Goal: Task Accomplishment & Management: Manage account settings

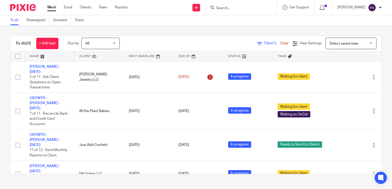
click at [52, 7] on link "Work" at bounding box center [51, 7] width 9 height 5
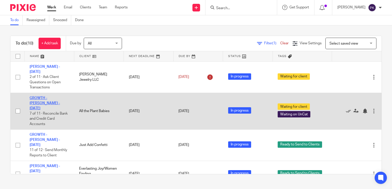
click at [52, 96] on link "GROWTH - [PERSON_NAME] - [DATE]" at bounding box center [45, 103] width 30 height 14
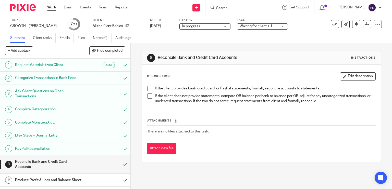
click at [49, 7] on link "Work" at bounding box center [51, 7] width 9 height 5
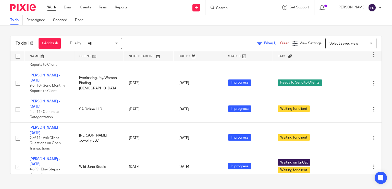
scroll to position [178, 0]
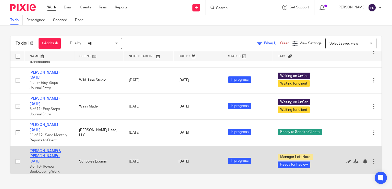
click at [48, 152] on link "[PERSON_NAME] & [PERSON_NAME] - [DATE]" at bounding box center [45, 157] width 31 height 14
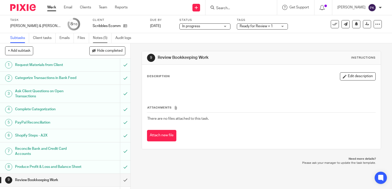
click at [104, 38] on link "Notes (5)" at bounding box center [102, 38] width 19 height 10
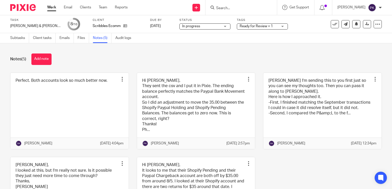
click at [51, 9] on link "Work" at bounding box center [51, 7] width 9 height 5
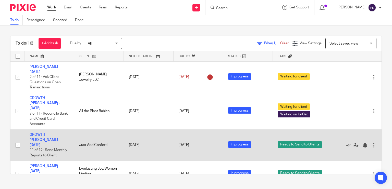
scroll to position [178, 0]
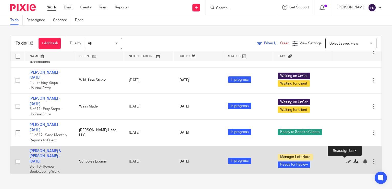
click at [353, 162] on icon at bounding box center [355, 161] width 5 height 5
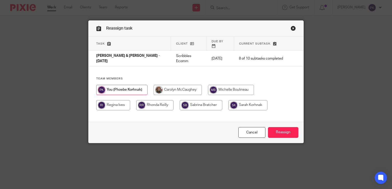
click at [233, 85] on input "radio" at bounding box center [231, 90] width 46 height 10
radio input "true"
click at [284, 128] on input "Reassign" at bounding box center [283, 132] width 30 height 11
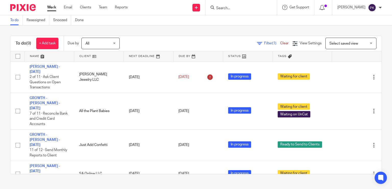
click at [192, 28] on div "To do (9) + Add task Due by All All Today Tomorrow This week Next week This mon…" at bounding box center [196, 105] width 392 height 159
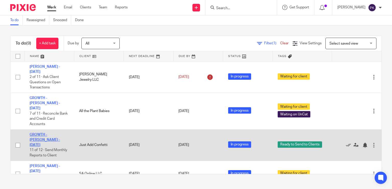
click at [40, 133] on link "GROWTH - Alison McKown - August 2025" at bounding box center [45, 140] width 30 height 14
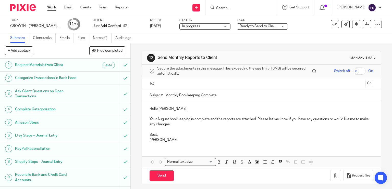
scroll to position [41, 0]
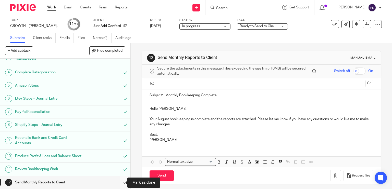
click at [119, 181] on input "submit" at bounding box center [65, 182] width 130 height 13
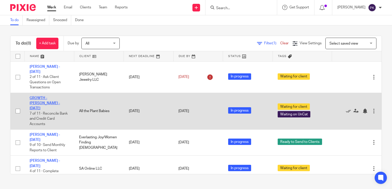
click at [54, 96] on link "GROWTH - [PERSON_NAME] - [DATE]" at bounding box center [45, 103] width 30 height 14
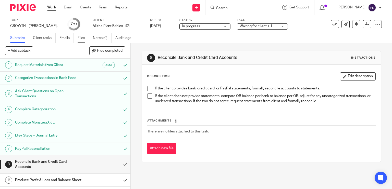
click at [81, 38] on link "Files" at bounding box center [83, 38] width 11 height 10
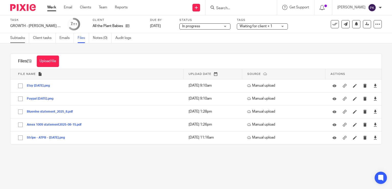
click at [22, 37] on link "Subtasks" at bounding box center [19, 38] width 19 height 10
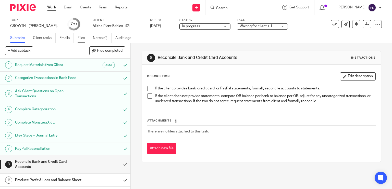
click at [81, 40] on link "Files" at bounding box center [83, 38] width 11 height 10
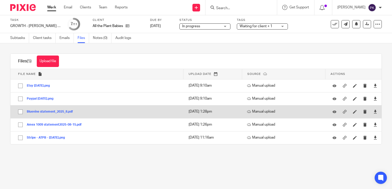
click at [44, 112] on button "Bluevine statement_2025_8.pdf" at bounding box center [52, 112] width 50 height 4
click at [44, 112] on div "Files (5) Upload file Download selected Delete selected File name Upload date S…" at bounding box center [196, 99] width 372 height 91
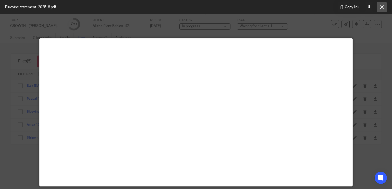
click at [383, 5] on icon at bounding box center [382, 7] width 4 height 4
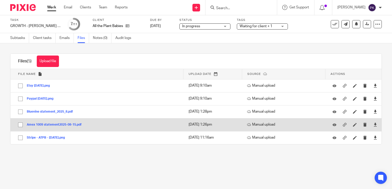
click at [57, 124] on button "Amex 1009 statement2025-08-15.pdf" at bounding box center [56, 125] width 59 height 4
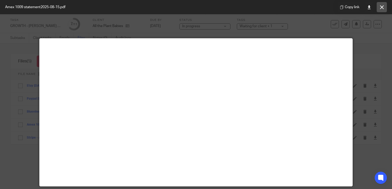
click at [382, 6] on icon at bounding box center [382, 7] width 4 height 4
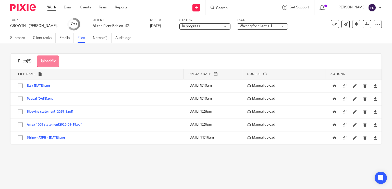
click at [52, 58] on button "Upload file" at bounding box center [48, 61] width 22 height 11
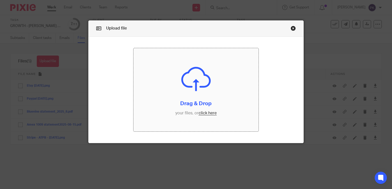
click at [206, 116] on input "file" at bounding box center [195, 89] width 125 height 83
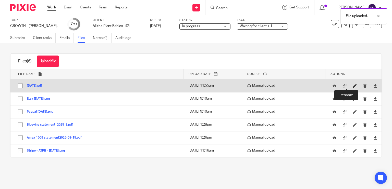
click at [353, 85] on icon at bounding box center [355, 86] width 4 height 4
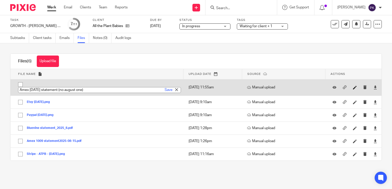
type input "Amex 1002 Sept statement (no august one)"
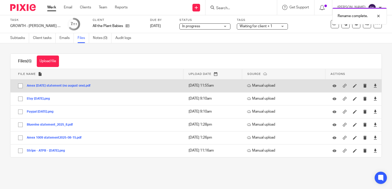
click at [88, 84] on button "Amex 1002 Sept statement (no august one).pdf" at bounding box center [61, 86] width 68 height 4
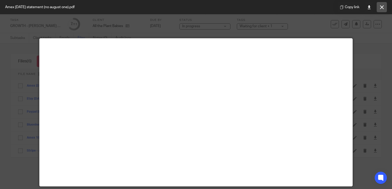
click at [385, 5] on button at bounding box center [382, 7] width 10 height 10
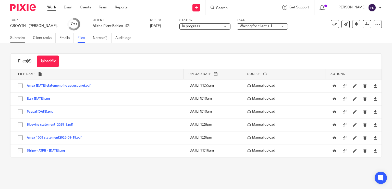
click at [20, 34] on link "Subtasks" at bounding box center [19, 38] width 19 height 10
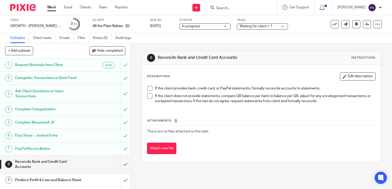
click at [147, 87] on span at bounding box center [149, 88] width 5 height 5
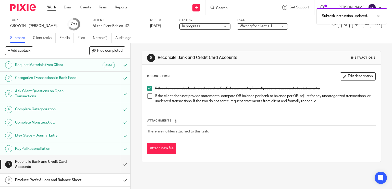
click at [147, 97] on span at bounding box center [149, 96] width 5 height 5
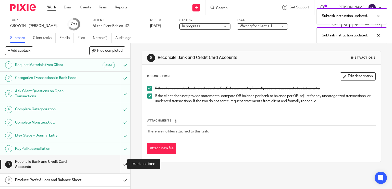
click at [116, 166] on input "submit" at bounding box center [65, 165] width 130 height 18
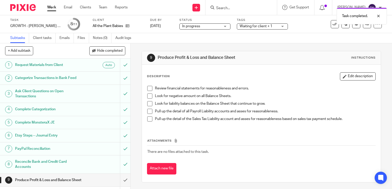
click at [149, 87] on span at bounding box center [149, 88] width 5 height 5
click at [147, 98] on span at bounding box center [149, 96] width 5 height 5
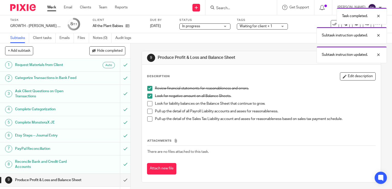
click at [147, 105] on span at bounding box center [149, 103] width 5 height 5
click at [147, 113] on span at bounding box center [149, 111] width 5 height 5
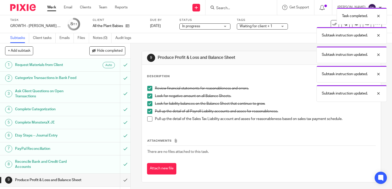
click at [148, 117] on span at bounding box center [149, 119] width 5 height 5
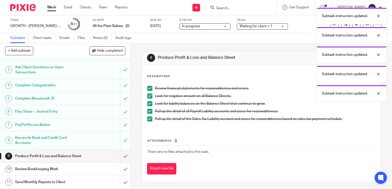
scroll to position [28, 0]
click at [119, 151] on input "submit" at bounding box center [65, 156] width 130 height 13
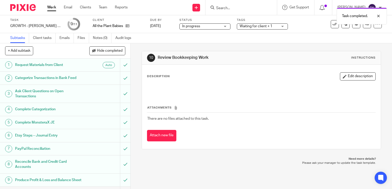
click at [254, 27] on span "Waiting for client + 1" at bounding box center [256, 26] width 33 height 4
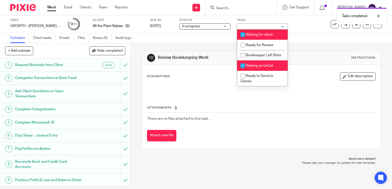
click at [255, 33] on span "Waiting for client" at bounding box center [259, 35] width 27 height 4
checkbox input "false"
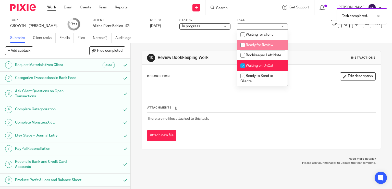
click at [256, 44] on span "Ready for Review" at bounding box center [260, 45] width 28 height 4
checkbox input "true"
click at [189, 41] on div "Subtasks Client tasks Emails Files Notes (0) Audit logs" at bounding box center [196, 38] width 392 height 10
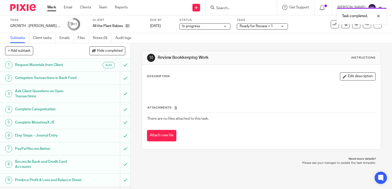
click at [53, 8] on link "Work" at bounding box center [51, 7] width 9 height 5
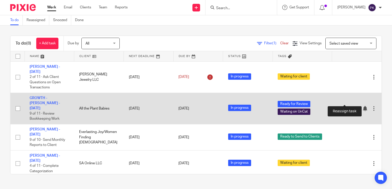
click at [353, 106] on icon at bounding box center [355, 108] width 5 height 5
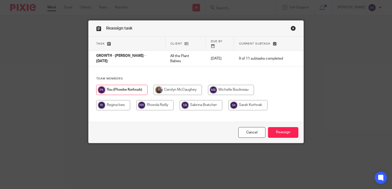
click at [217, 88] on input "radio" at bounding box center [231, 90] width 46 height 10
radio input "true"
click at [278, 136] on input "Reassign" at bounding box center [283, 132] width 30 height 11
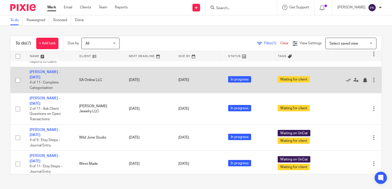
scroll to position [83, 0]
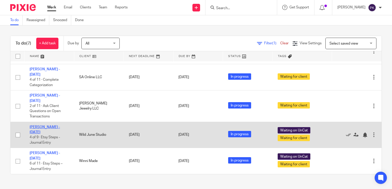
click at [48, 126] on link "[PERSON_NAME] - [DATE]" at bounding box center [45, 130] width 30 height 9
